Goal: Find specific page/section: Find specific page/section

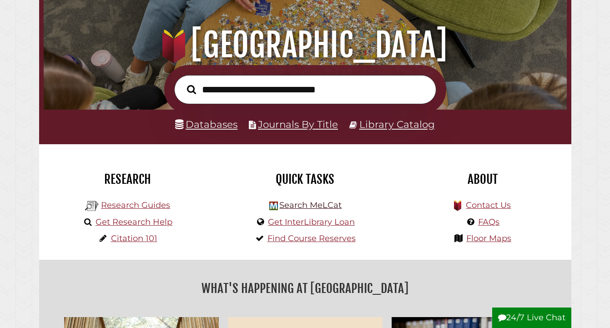
scroll to position [87, 0]
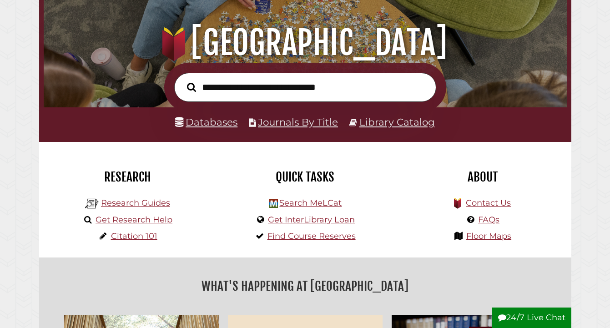
click at [302, 94] on input "text" at bounding box center [305, 87] width 262 height 29
click at [214, 122] on link "Databases" at bounding box center [206, 122] width 62 height 12
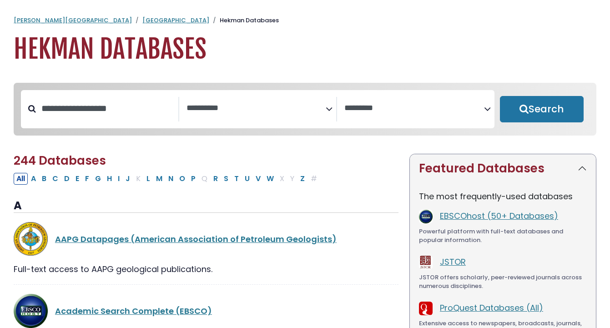
select select "Database Subject Filter"
select select "Database Vendors Filter"
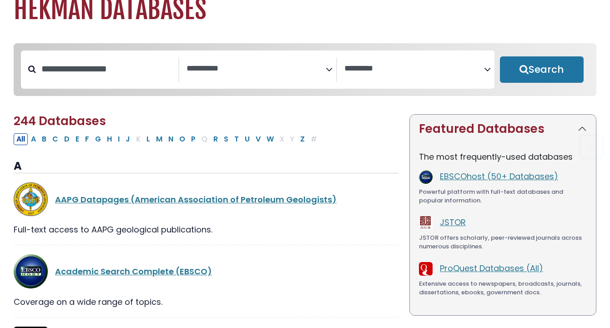
scroll to position [70, 0]
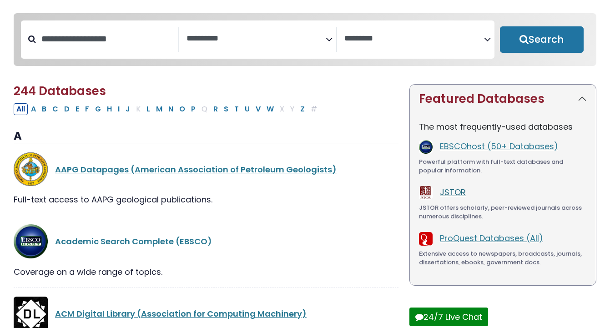
click at [458, 196] on link "JSTOR" at bounding box center [453, 191] width 26 height 11
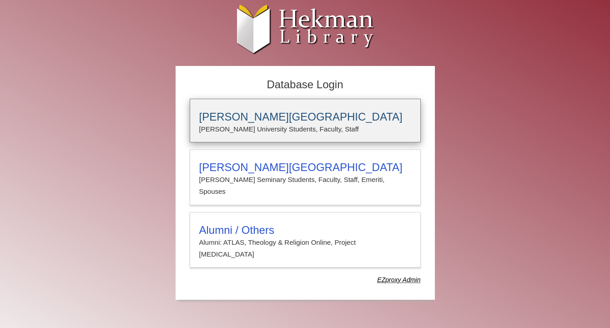
click at [250, 115] on h3 "[PERSON_NAME][GEOGRAPHIC_DATA]" at bounding box center [305, 117] width 212 height 13
